Goal: Information Seeking & Learning: Check status

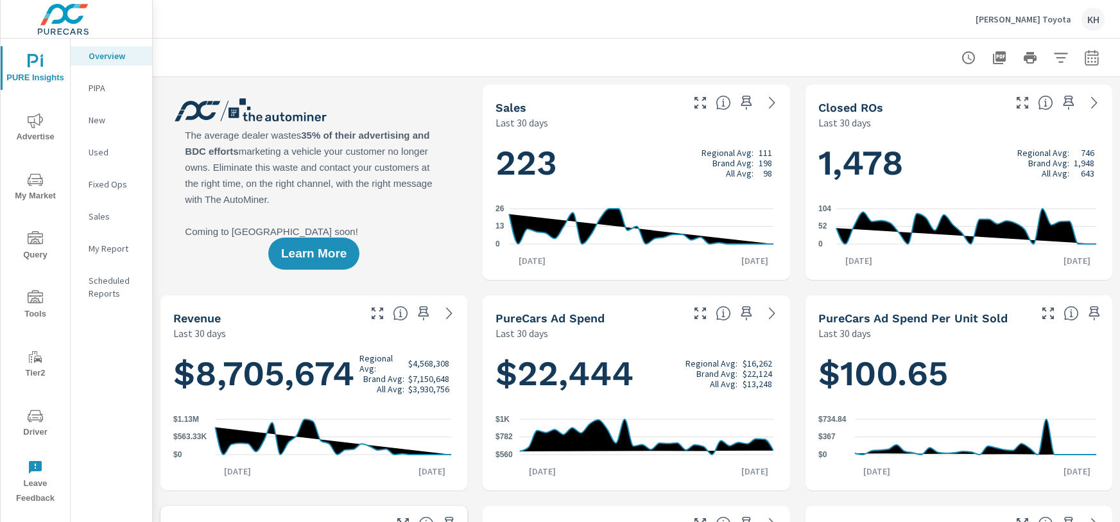
scroll to position [1, 0]
click at [28, 413] on icon "nav menu" at bounding box center [35, 415] width 15 height 15
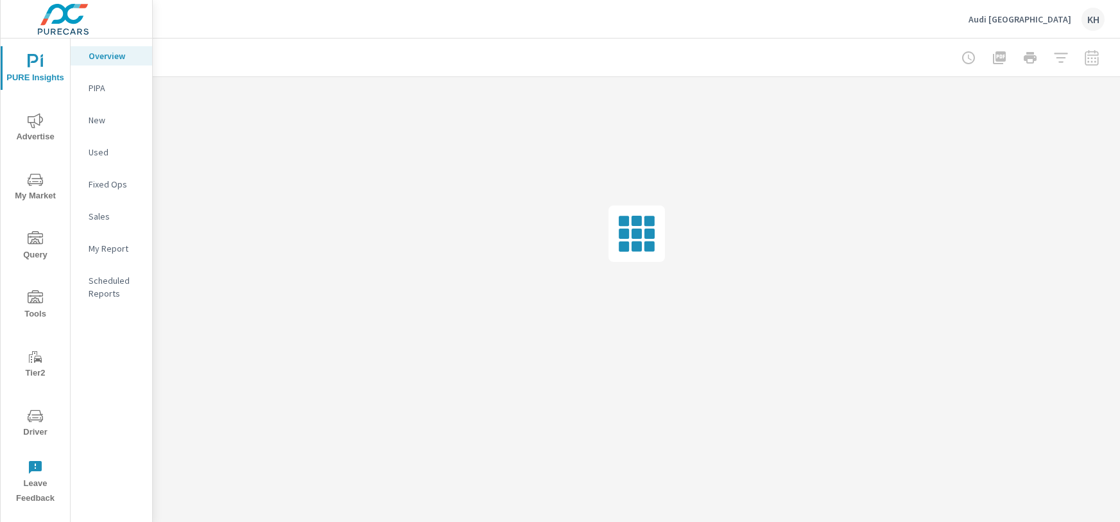
click at [31, 413] on icon "nav menu" at bounding box center [35, 415] width 15 height 15
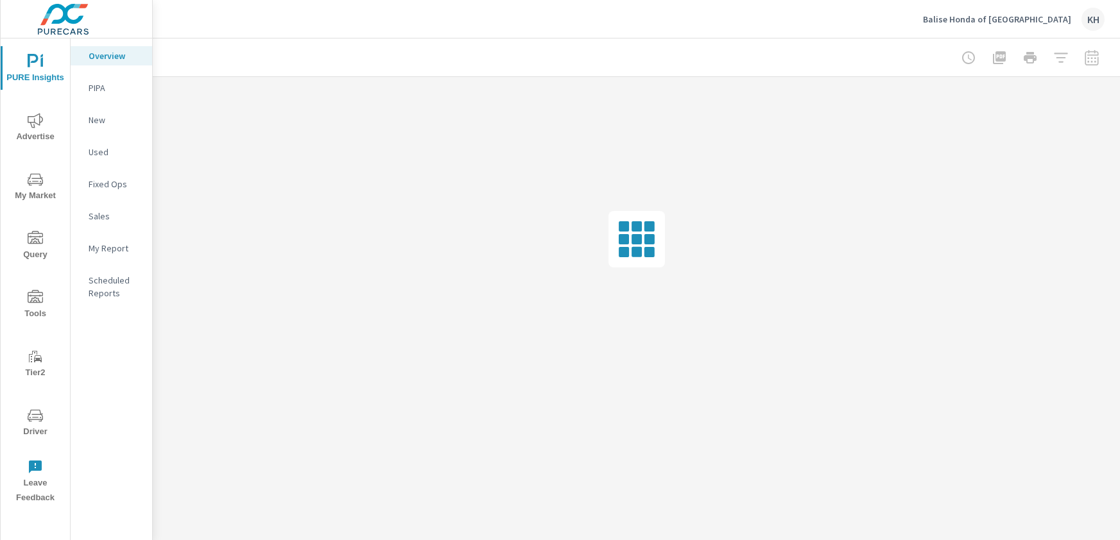
click at [42, 420] on icon "nav menu" at bounding box center [35, 415] width 15 height 15
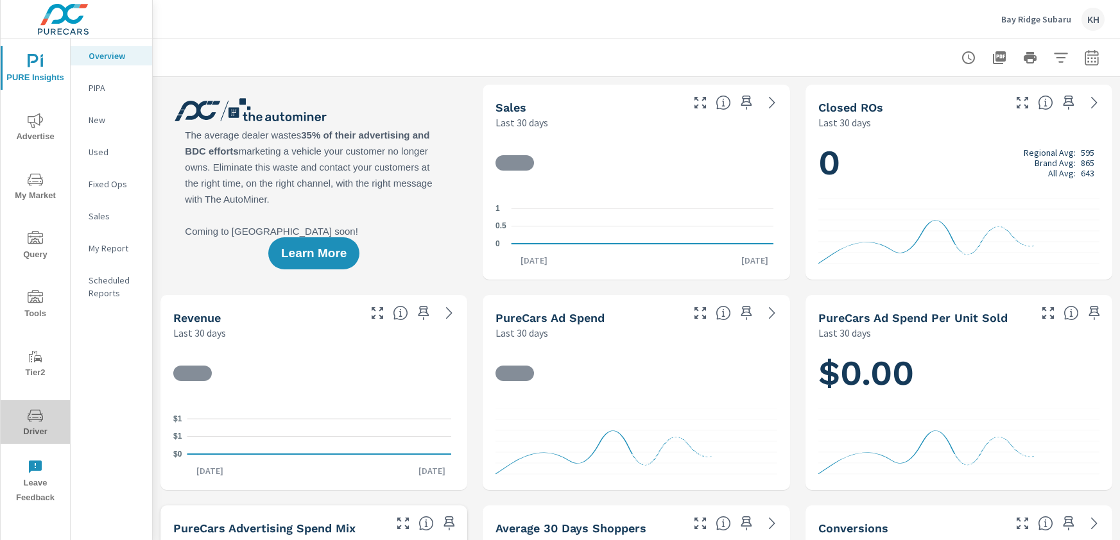
click at [31, 422] on icon "nav menu" at bounding box center [35, 415] width 15 height 15
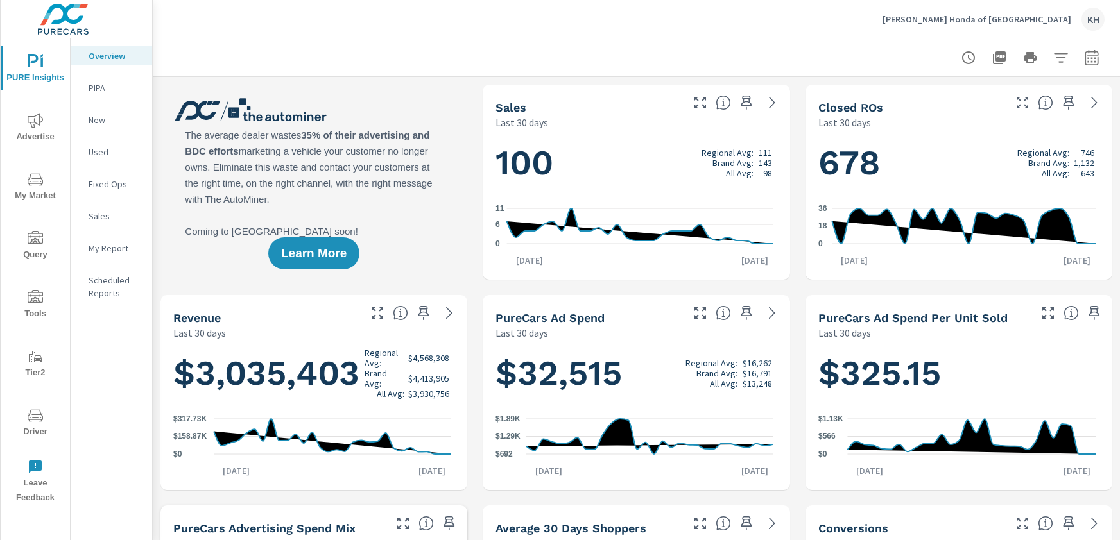
click at [31, 416] on icon "nav menu" at bounding box center [35, 415] width 15 height 15
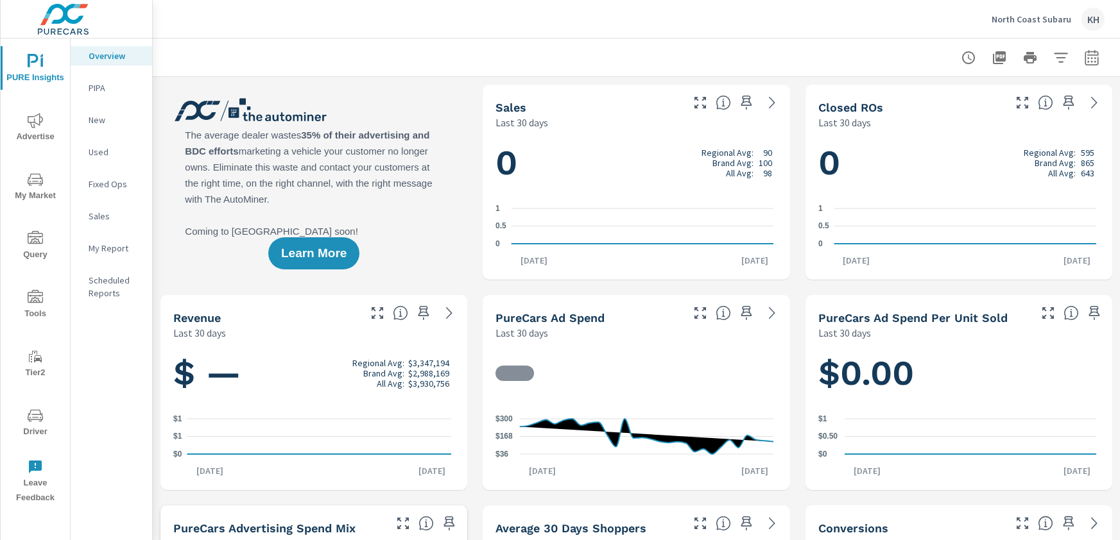
click at [26, 426] on span "Driver" at bounding box center [35, 423] width 62 height 31
